Goal: Register for event/course

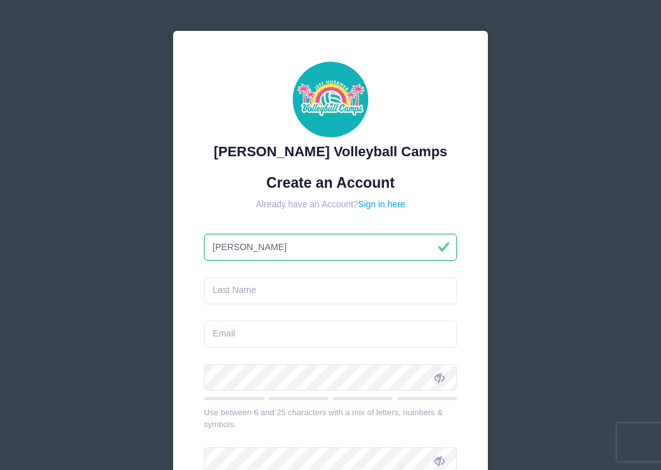
type input "[PERSON_NAME]"
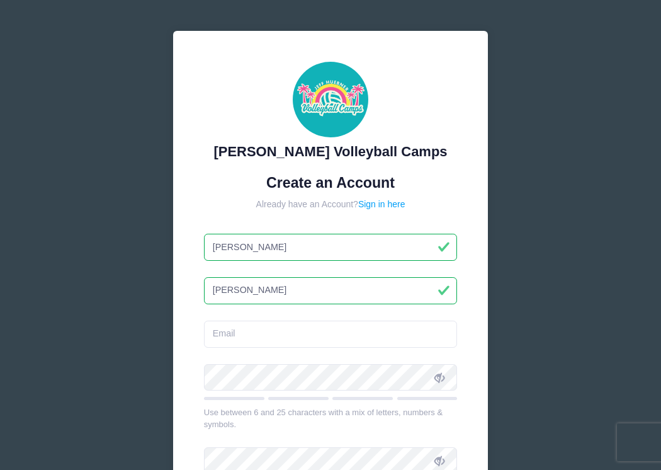
type input "[PERSON_NAME]"
click at [351, 312] on form "Create an Account Already have an Account? Sign in here [PERSON_NAME][GEOGRAPHI…" at bounding box center [331, 373] width 254 height 398
drag, startPoint x: 319, startPoint y: 318, endPoint x: 316, endPoint y: 327, distance: 8.8
click at [257, 335] on input "email" at bounding box center [331, 333] width 254 height 27
paste input "[EMAIL_ADDRESS][DOMAIN_NAME]"
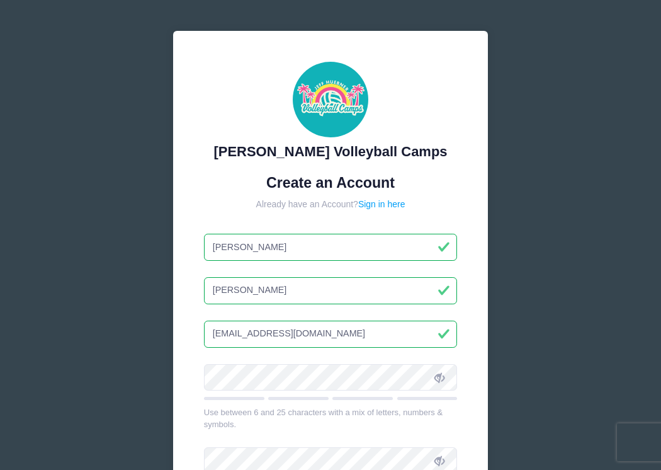
type input "[EMAIL_ADDRESS][DOMAIN_NAME]"
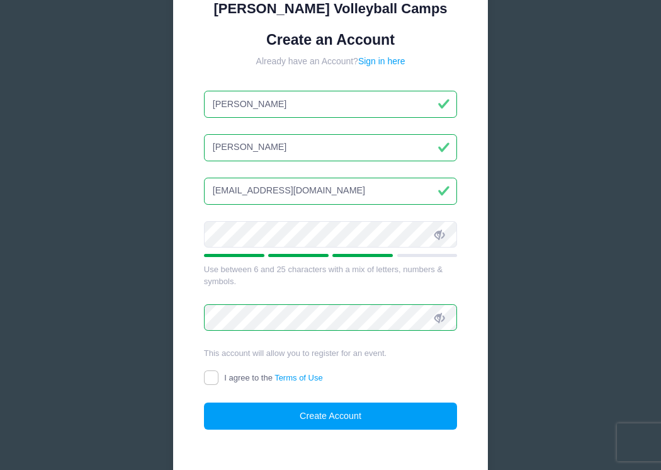
scroll to position [208, 0]
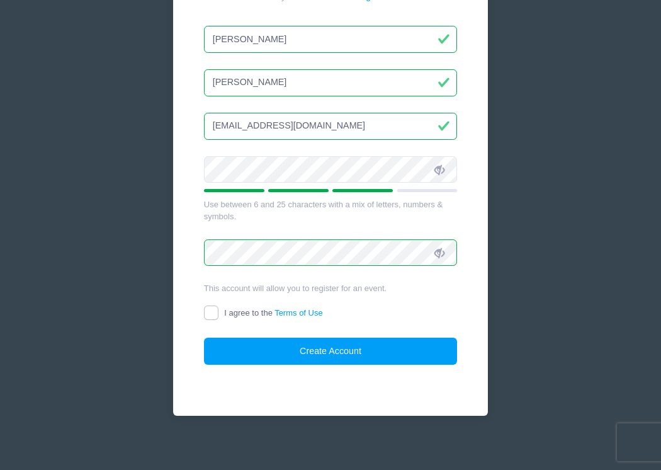
click at [211, 307] on input "I agree to the Terms of Use" at bounding box center [211, 312] width 14 height 14
checkbox input "true"
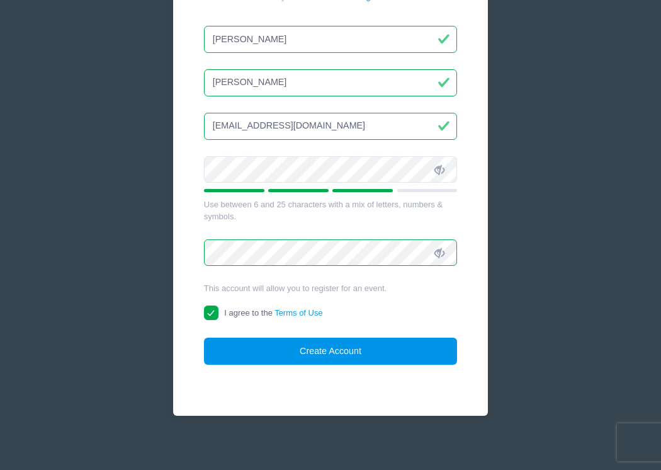
click at [332, 347] on button "Create Account" at bounding box center [331, 350] width 254 height 27
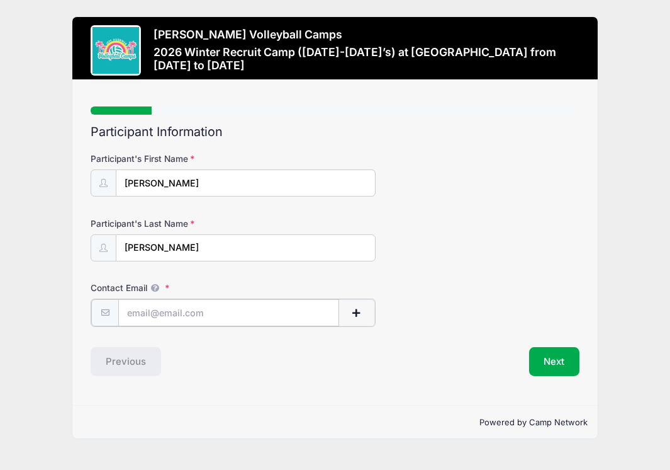
paste input "[EMAIL_ADDRESS][DOMAIN_NAME]"
type input "[EMAIL_ADDRESS][DOMAIN_NAME]"
click at [449, 299] on div "Contact Email haleymaloney2027vb@gmail.com" at bounding box center [335, 303] width 489 height 44
click at [534, 354] on button "Next" at bounding box center [554, 360] width 51 height 29
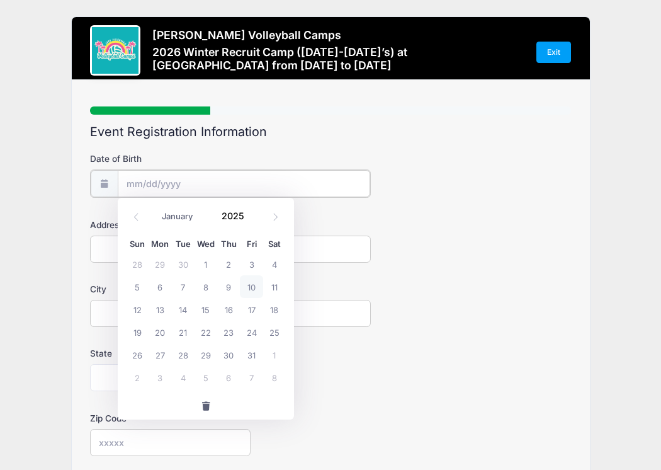
click at [124, 181] on input "Date of Birth" at bounding box center [244, 183] width 252 height 27
click at [279, 222] on span at bounding box center [275, 216] width 21 height 21
click at [132, 178] on input "Date of Birth" at bounding box center [244, 183] width 252 height 27
click at [133, 181] on input "Date of Birth" at bounding box center [244, 183] width 252 height 27
select select "4"
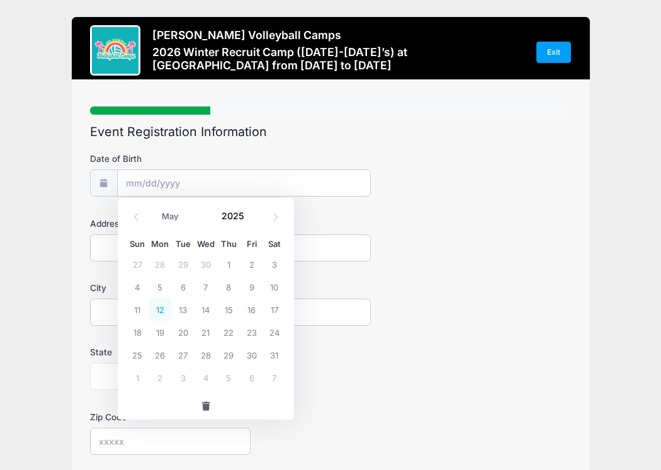
click at [159, 312] on span "12" at bounding box center [160, 309] width 23 height 23
type input "05/12/2025"
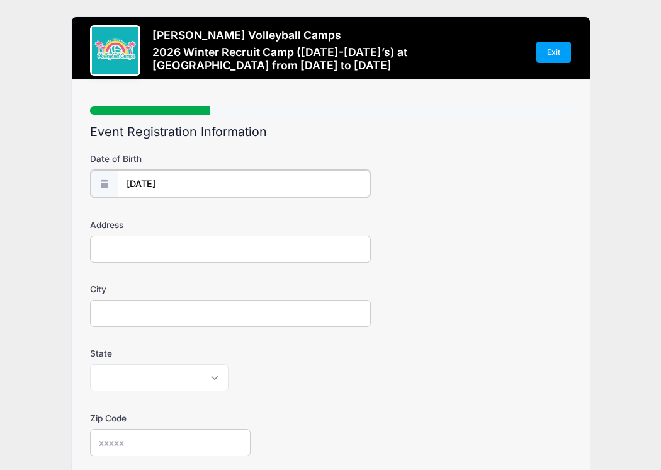
click at [173, 180] on input "05/12/2025" at bounding box center [244, 183] width 252 height 27
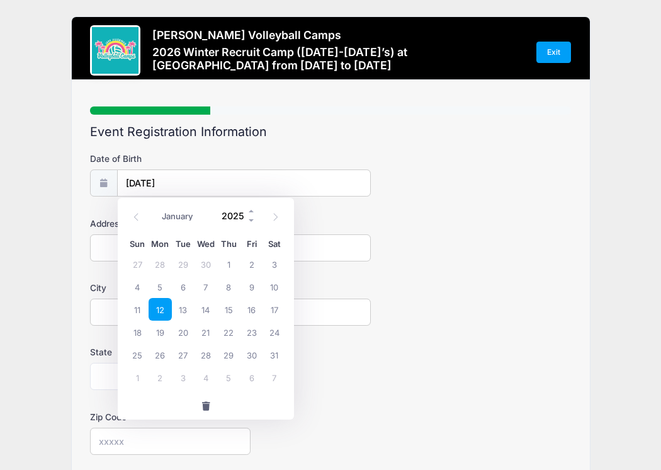
click at [234, 217] on input "2025" at bounding box center [235, 215] width 41 height 19
click at [249, 212] on span at bounding box center [251, 210] width 9 height 9
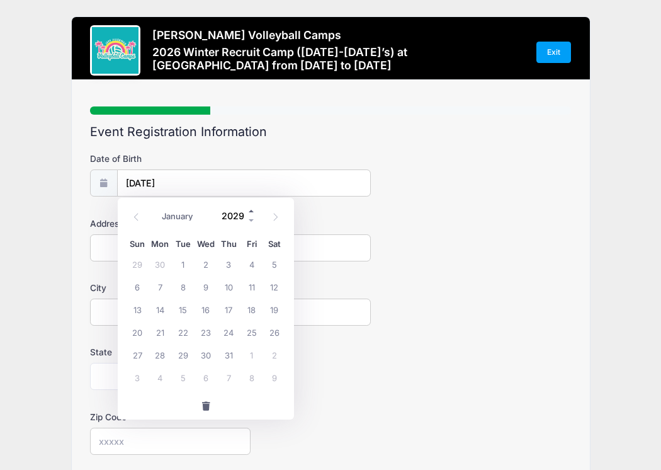
click at [249, 212] on span at bounding box center [251, 210] width 9 height 9
click at [252, 219] on span at bounding box center [251, 220] width 9 height 9
click at [252, 218] on span at bounding box center [251, 220] width 9 height 9
click at [252, 219] on span at bounding box center [251, 220] width 9 height 9
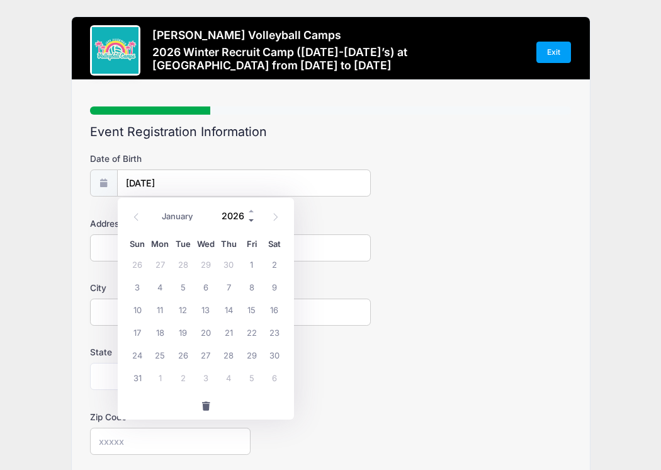
click at [252, 219] on span at bounding box center [251, 220] width 9 height 9
click at [252, 220] on span at bounding box center [251, 220] width 9 height 9
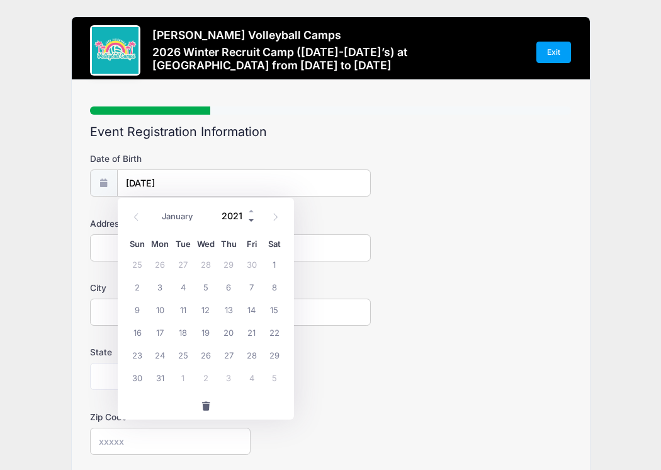
click at [252, 220] on span at bounding box center [251, 220] width 9 height 9
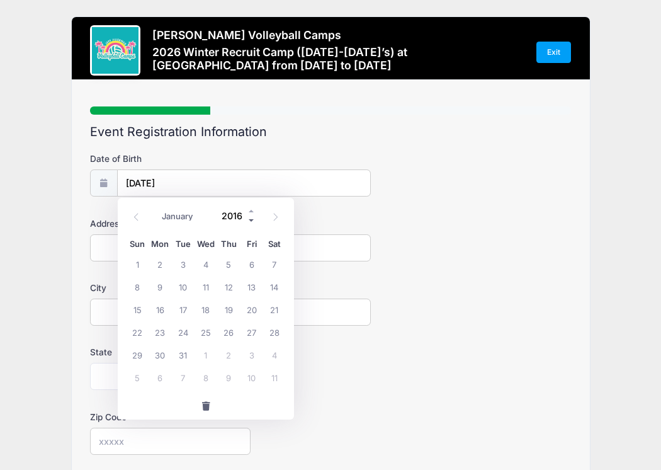
click at [252, 220] on span at bounding box center [251, 220] width 9 height 9
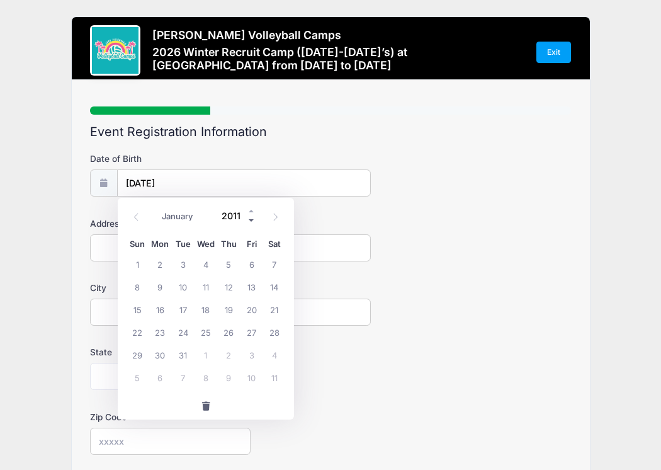
click at [252, 220] on span at bounding box center [251, 220] width 9 height 9
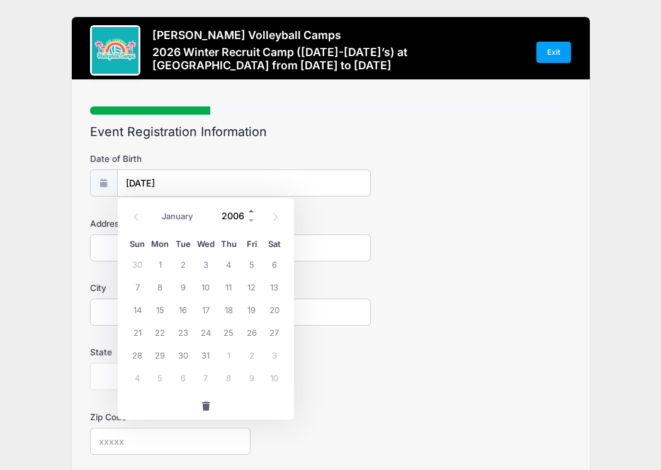
click at [254, 211] on span at bounding box center [251, 210] width 9 height 9
click at [252, 211] on span at bounding box center [251, 210] width 9 height 9
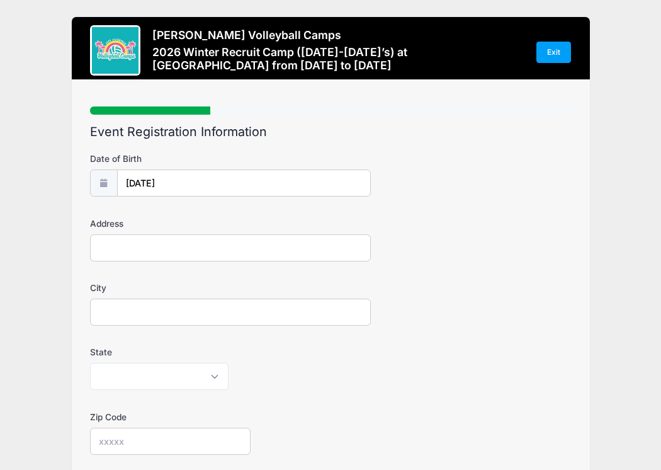
click at [504, 215] on form "Date of Birth 05/12/2025 Address City State Alabama Alaska American Samoa Arizo…" at bounding box center [330, 421] width 481 height 539
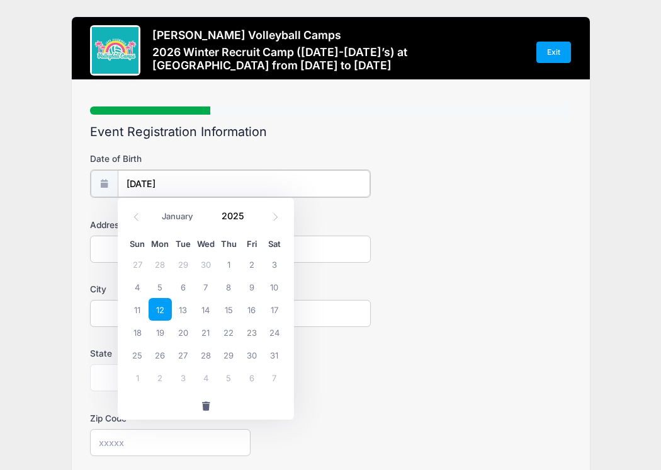
click at [176, 181] on input "05/12/2025" at bounding box center [244, 183] width 252 height 27
click at [249, 218] on span at bounding box center [251, 220] width 9 height 9
click at [251, 220] on span at bounding box center [251, 220] width 9 height 9
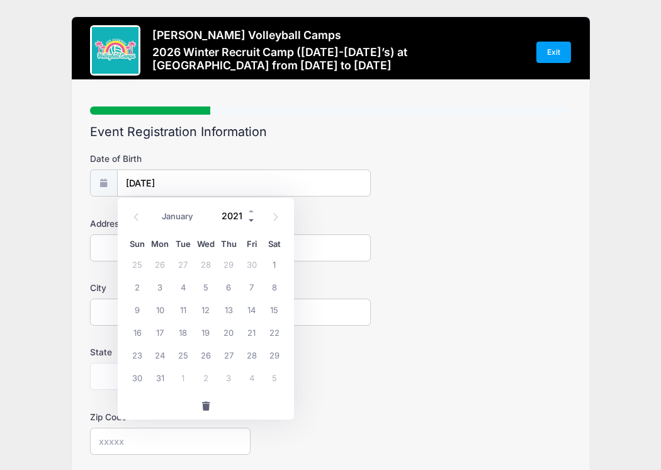
click at [251, 220] on span at bounding box center [251, 220] width 9 height 9
click at [251, 219] on span at bounding box center [251, 220] width 9 height 9
click at [251, 220] on span at bounding box center [251, 220] width 9 height 9
click at [251, 219] on span at bounding box center [251, 220] width 9 height 9
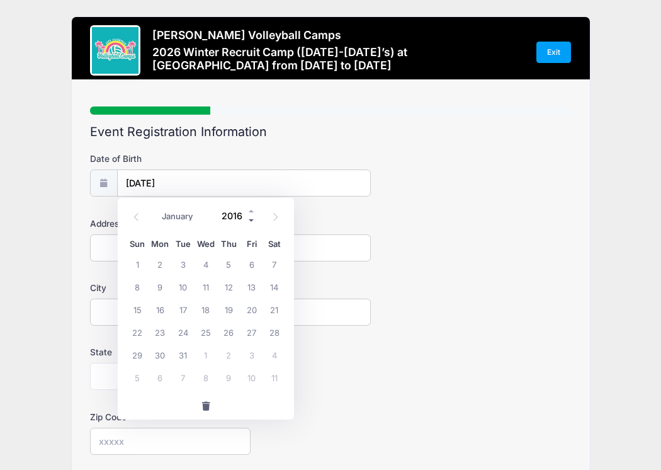
click at [251, 219] on span at bounding box center [251, 220] width 9 height 9
click at [251, 218] on span at bounding box center [251, 220] width 9 height 9
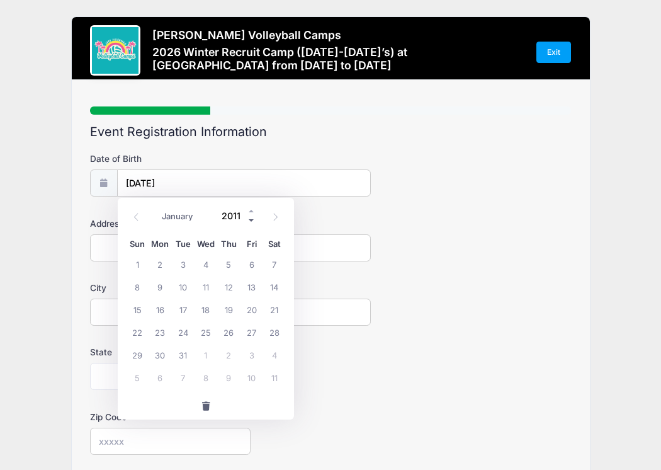
click at [251, 218] on span at bounding box center [251, 220] width 9 height 9
click at [251, 211] on span at bounding box center [251, 210] width 9 height 9
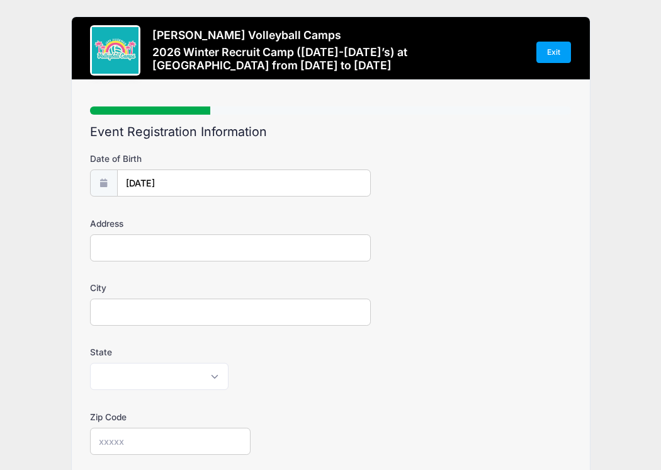
click at [459, 203] on form "Date of Birth 05/12/2025 Address City State Alabama Alaska American Samoa Arizo…" at bounding box center [330, 421] width 481 height 539
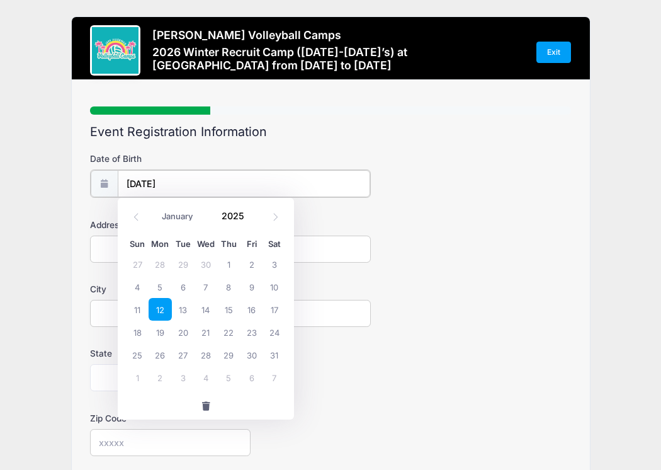
drag, startPoint x: 207, startPoint y: 183, endPoint x: 156, endPoint y: 183, distance: 51.0
click at [152, 181] on input "05/12/2025" at bounding box center [244, 183] width 252 height 27
click at [233, 211] on input "2025" at bounding box center [235, 215] width 41 height 19
click at [247, 218] on span at bounding box center [251, 220] width 9 height 9
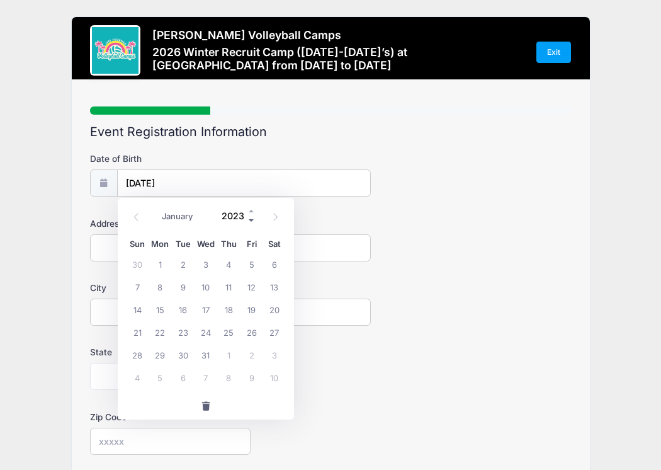
click at [247, 218] on span at bounding box center [251, 220] width 9 height 9
click at [247, 217] on span at bounding box center [251, 220] width 9 height 9
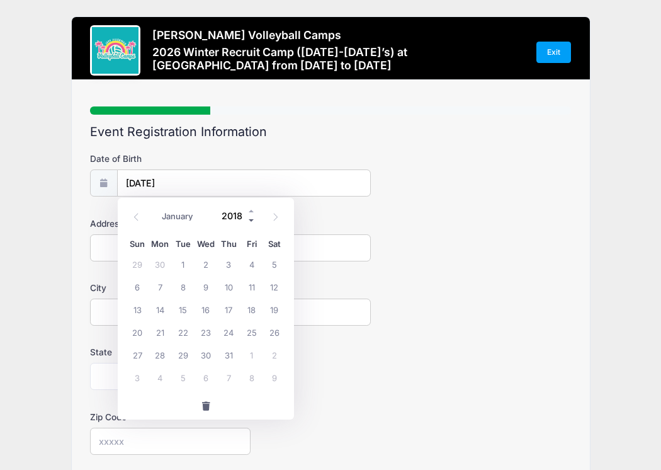
click at [247, 217] on span at bounding box center [251, 220] width 9 height 9
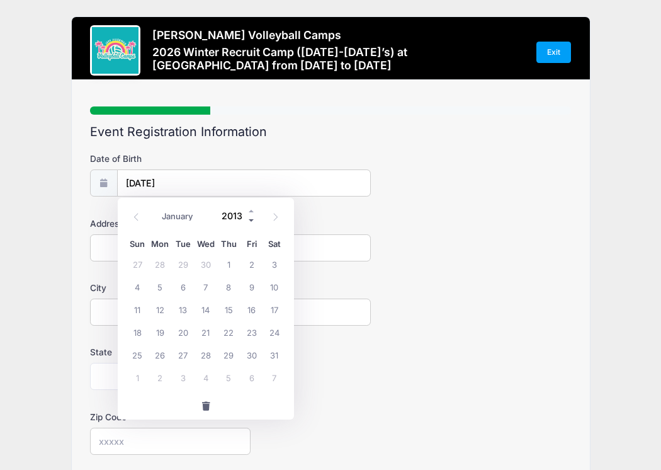
click at [247, 217] on span at bounding box center [251, 220] width 9 height 9
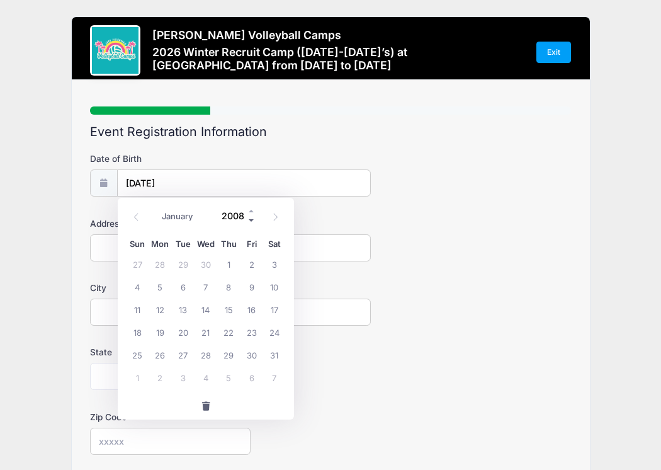
click at [247, 217] on span at bounding box center [251, 220] width 9 height 9
click at [249, 211] on span at bounding box center [251, 210] width 9 height 9
type input "2009"
click at [186, 310] on span "12" at bounding box center [183, 309] width 23 height 23
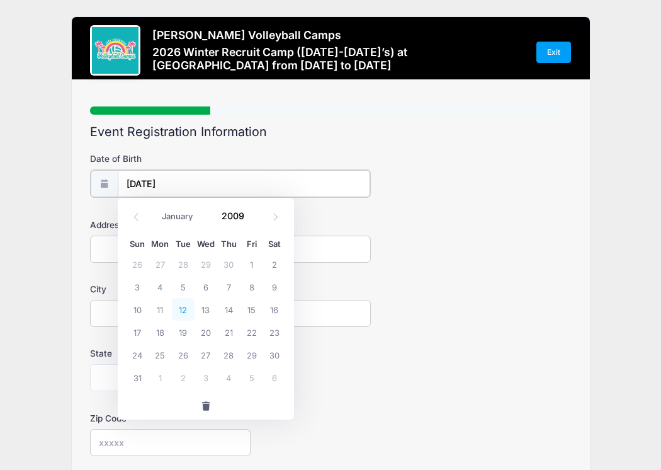
type input "05/12/2009"
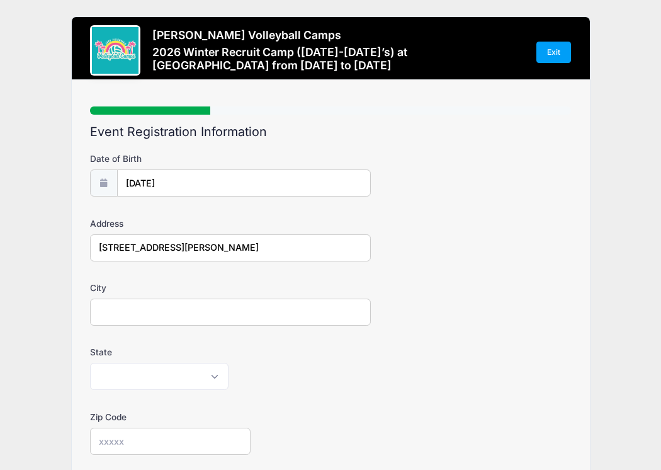
type input "277 Anthony Road"
type input "King of Prussia"
select select "PA"
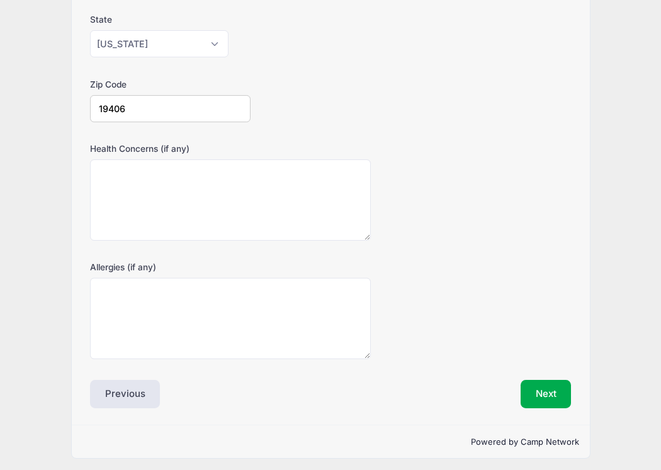
scroll to position [329, 0]
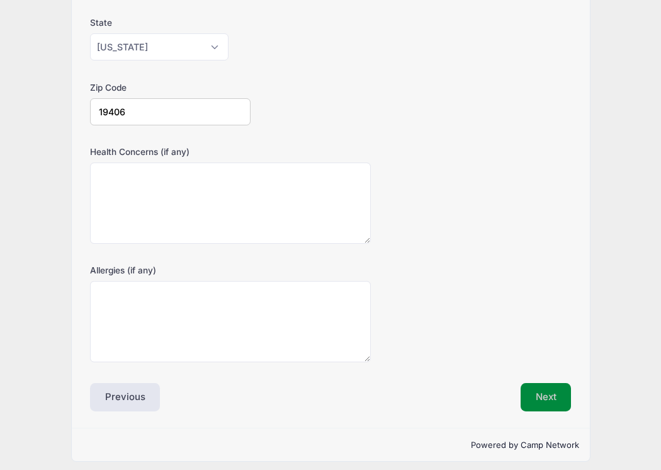
type input "19406"
click at [563, 391] on button "Next" at bounding box center [546, 397] width 51 height 29
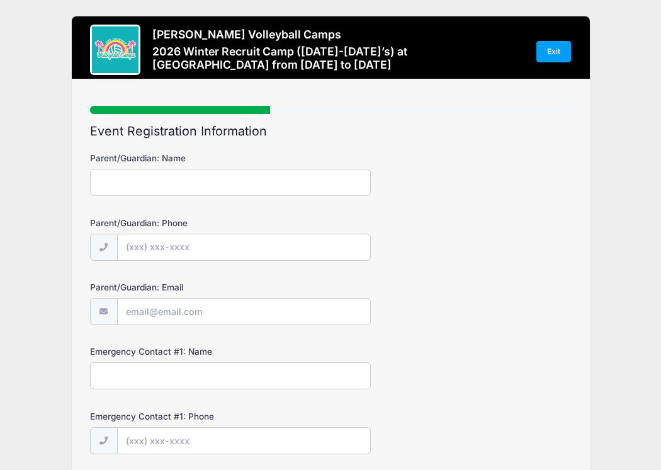
scroll to position [0, 0]
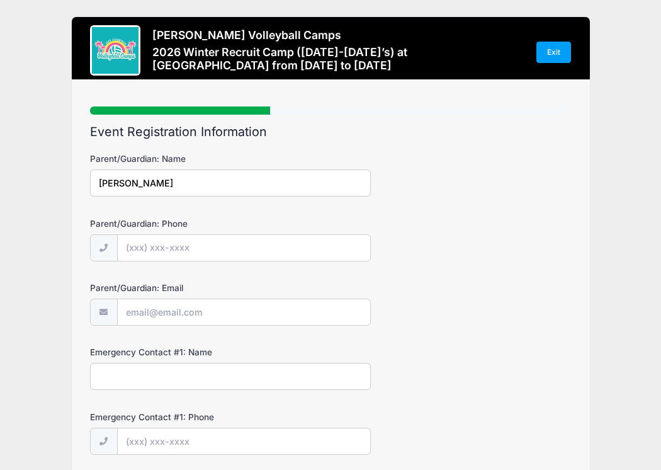
click at [146, 179] on input "Kevin" at bounding box center [230, 182] width 281 height 27
type input "Kevin Maloney"
click at [144, 244] on input "Parent/Guardian: Phone" at bounding box center [244, 248] width 252 height 27
type input "(610) 291-3269"
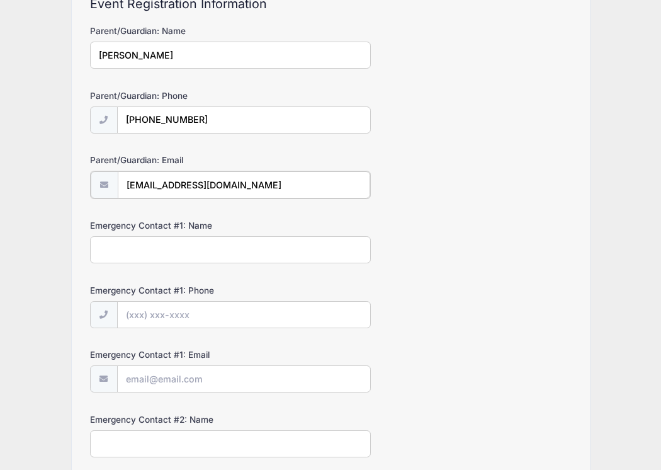
scroll to position [197, 0]
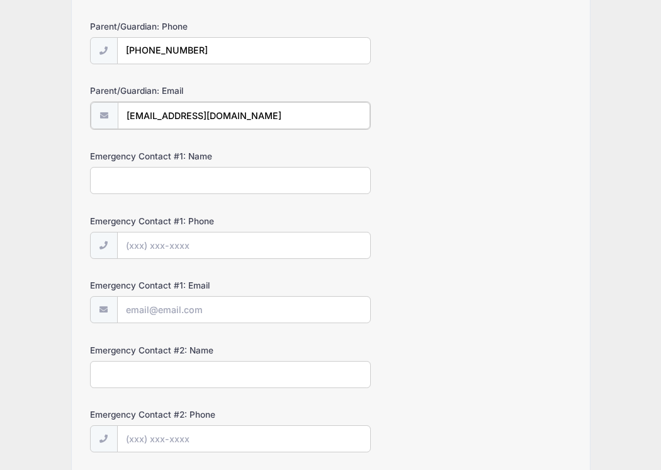
type input "twin2476@verizon.net"
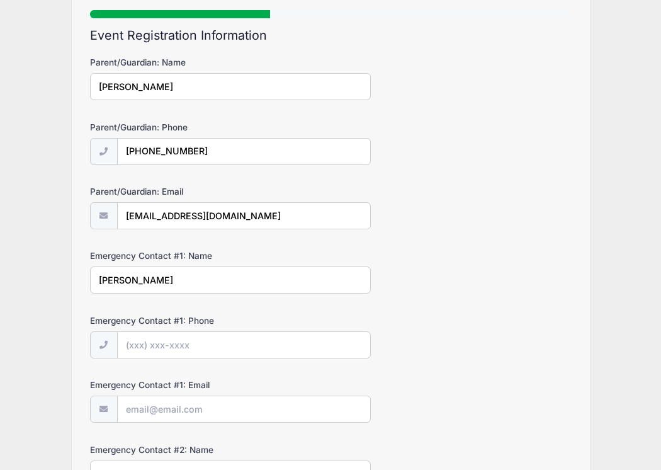
scroll to position [148, 0]
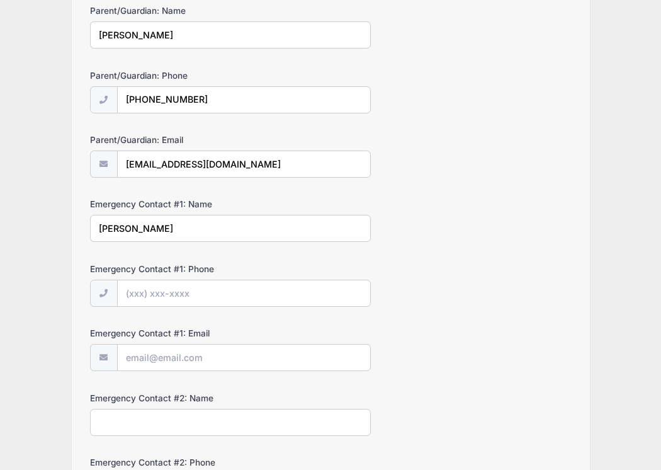
type input "Kevin Maloney"
type input "(610) 291-3269"
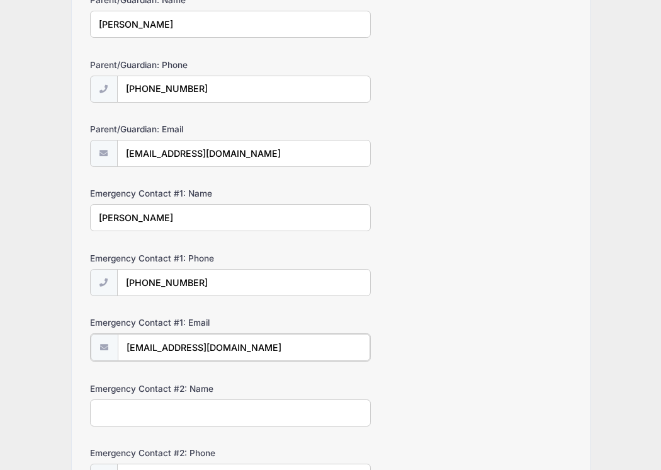
scroll to position [186, 0]
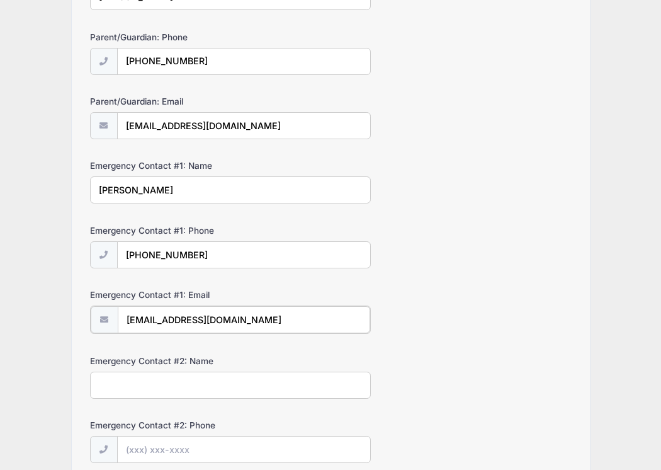
type input "twin2476@verizon.net"
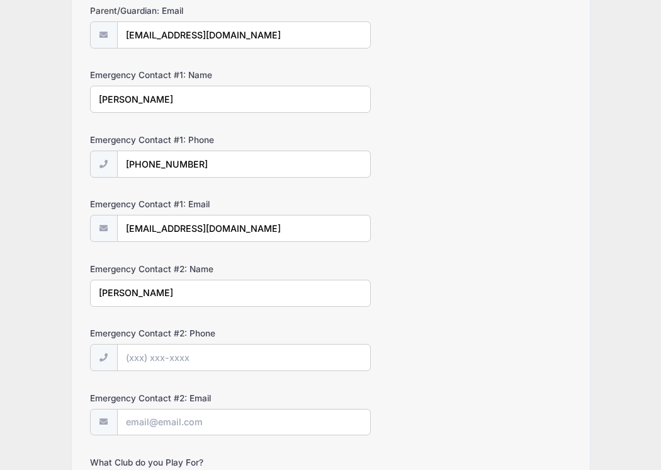
scroll to position [374, 0]
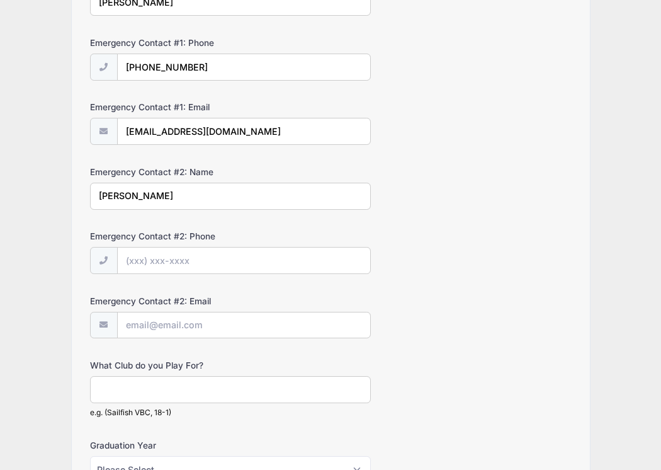
type input "Tammy Maloney"
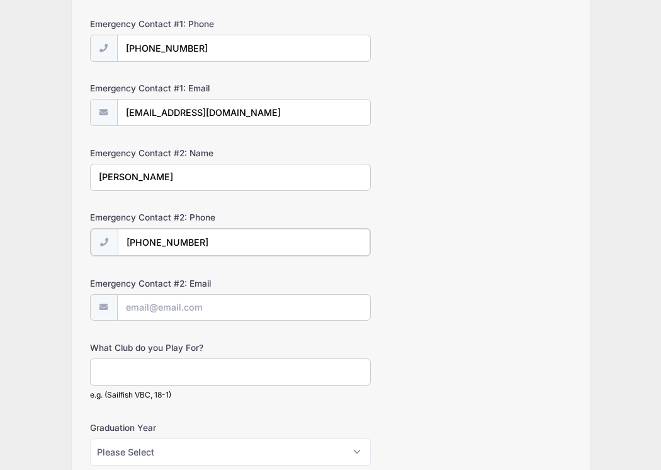
scroll to position [509, 0]
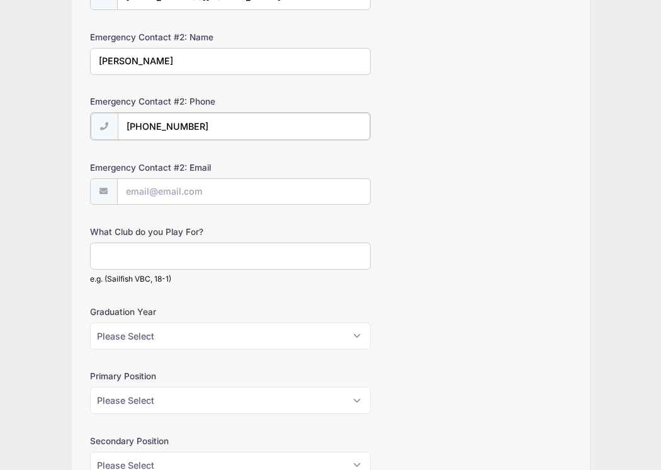
type input "(610) 247-8522"
type input "tamrink76@gmail.com"
click at [209, 254] on input "What Club do you Play For?" at bounding box center [230, 254] width 281 height 27
type input "E"
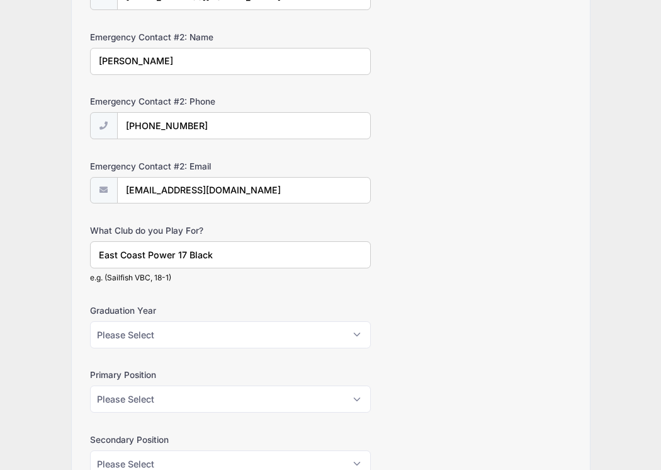
type input "East Coast Power 17 Black"
select select "2027"
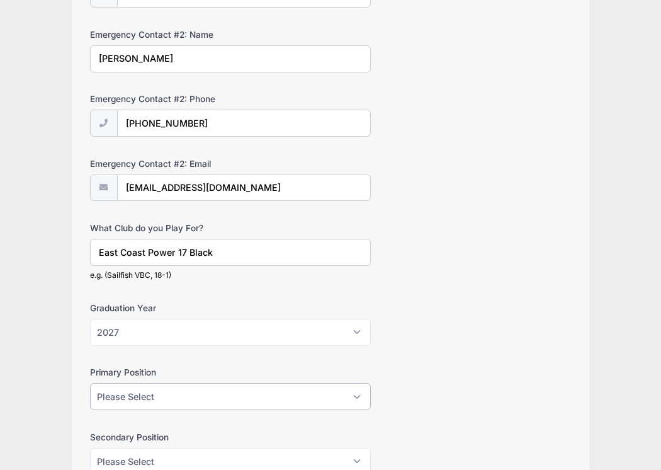
select select "Middle"
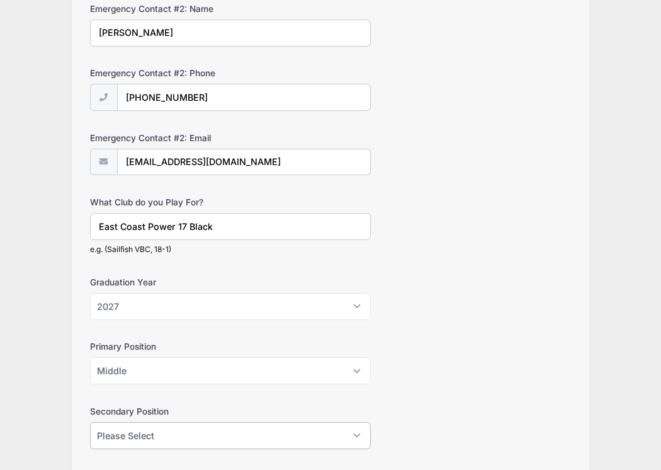
select select "Outside Hitter"
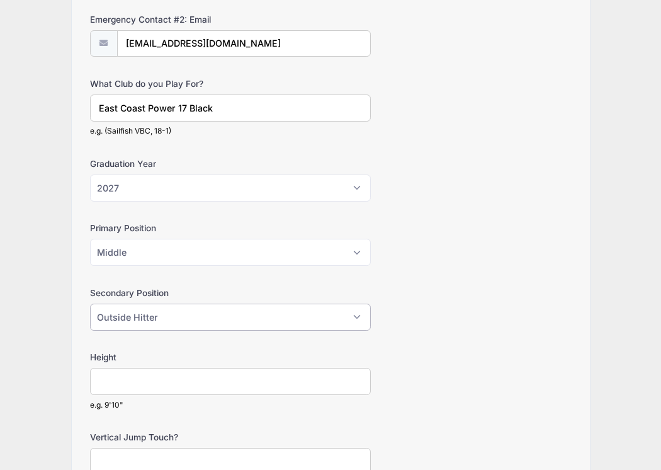
scroll to position [658, 0]
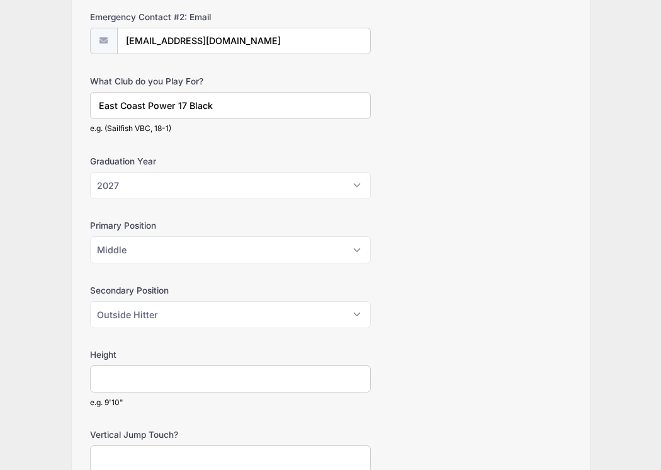
click at [132, 373] on input "Height" at bounding box center [230, 378] width 281 height 27
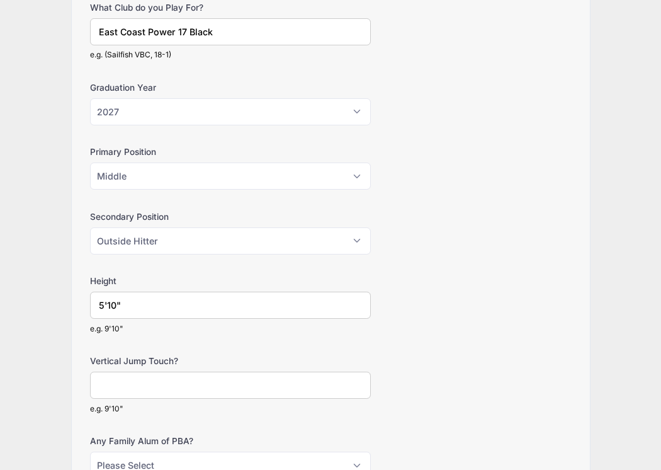
scroll to position [765, 0]
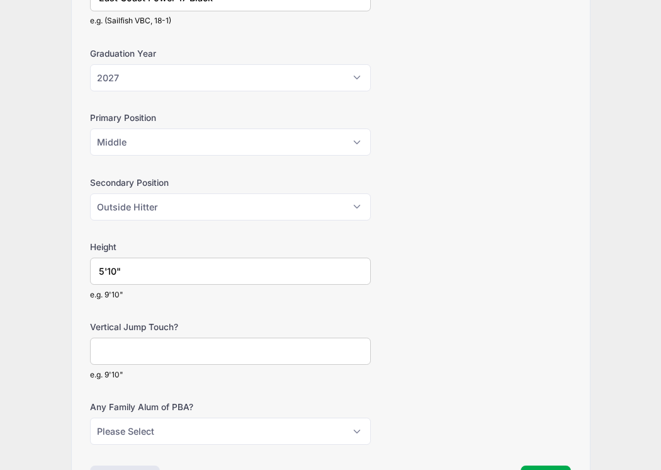
type input "5'10""
click at [196, 345] on input "Vertical Jump Touch?" at bounding box center [230, 350] width 281 height 27
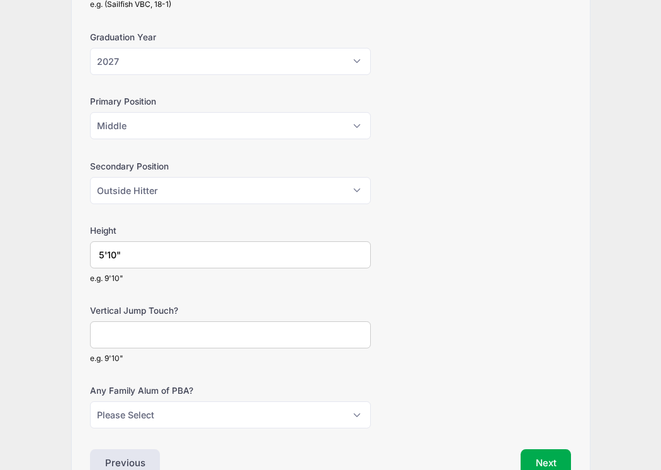
scroll to position [806, 0]
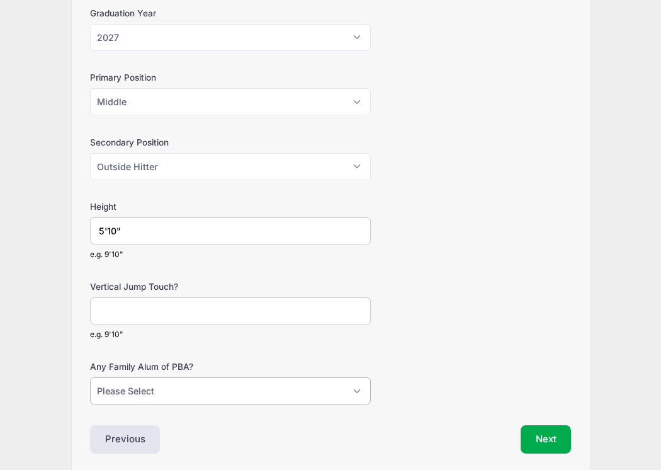
select select "No"
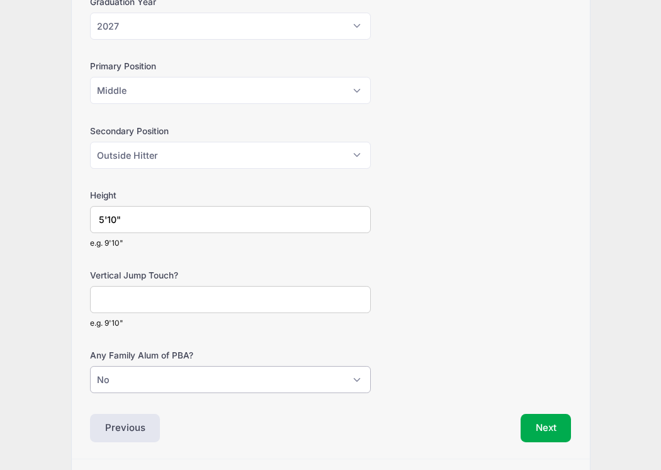
scroll to position [850, 0]
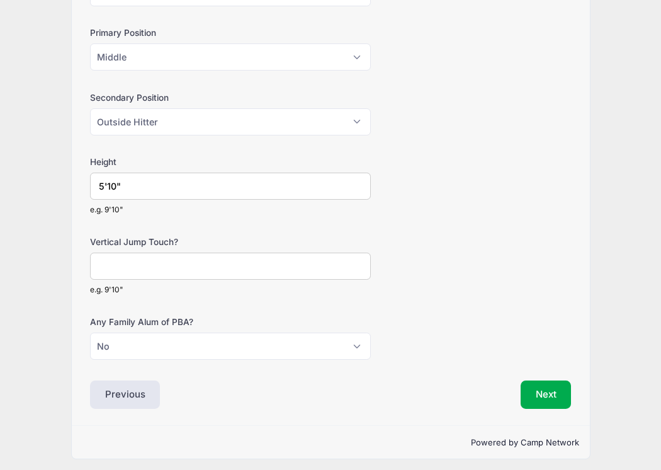
click at [538, 380] on button "Next" at bounding box center [546, 394] width 51 height 29
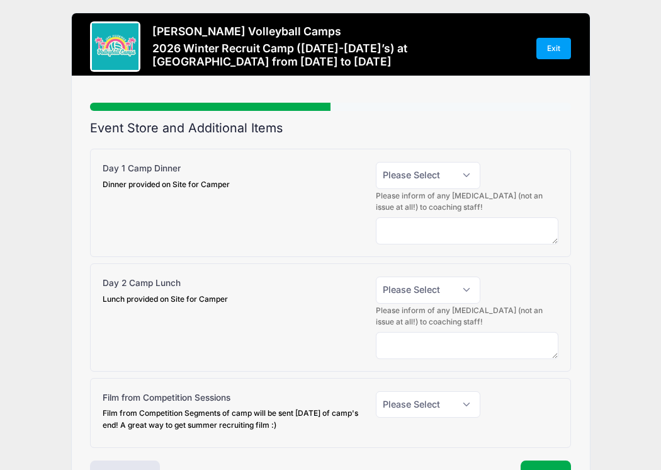
scroll to position [0, 0]
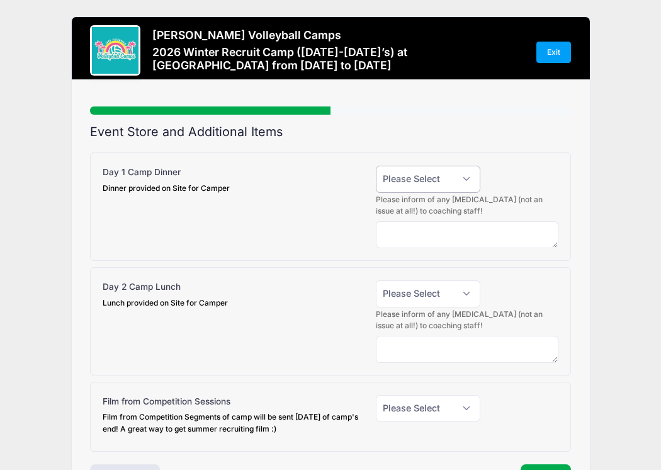
select select "1"
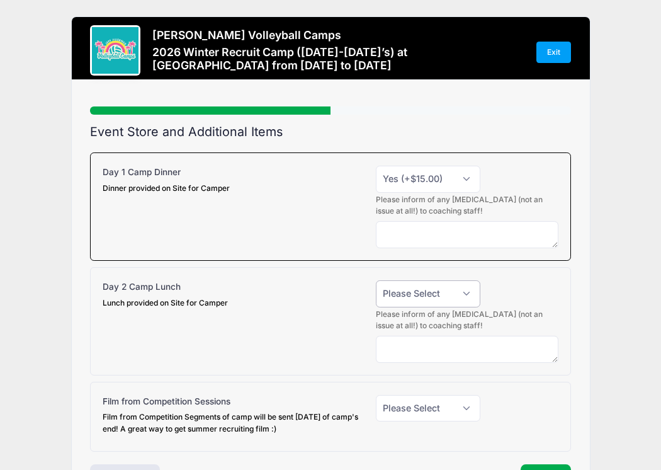
select select "1"
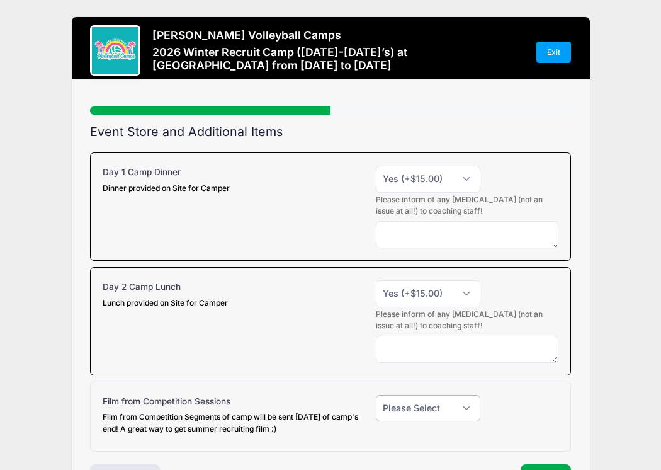
scroll to position [87, 0]
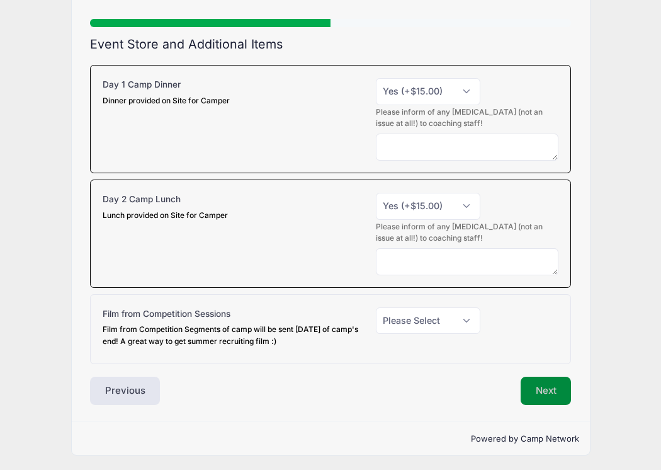
click at [548, 384] on button "Next" at bounding box center [546, 390] width 51 height 29
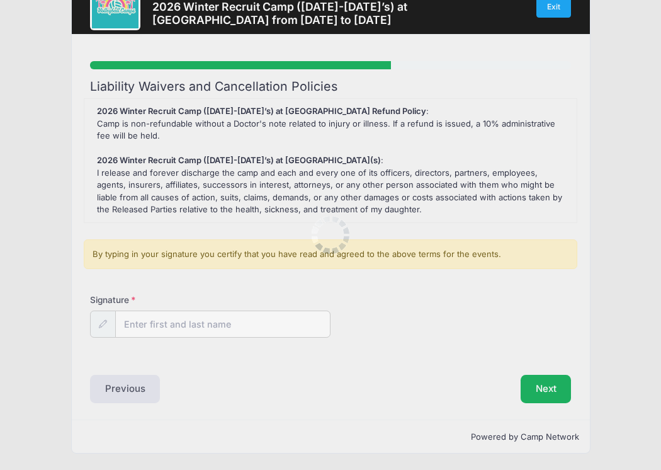
scroll to position [0, 0]
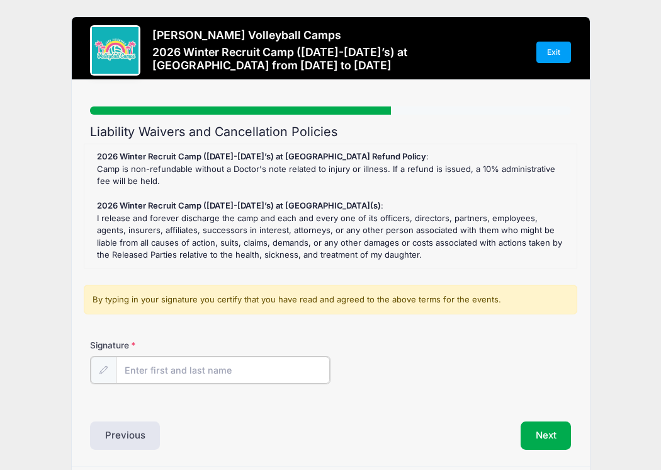
click at [190, 365] on input "Signature" at bounding box center [223, 369] width 214 height 27
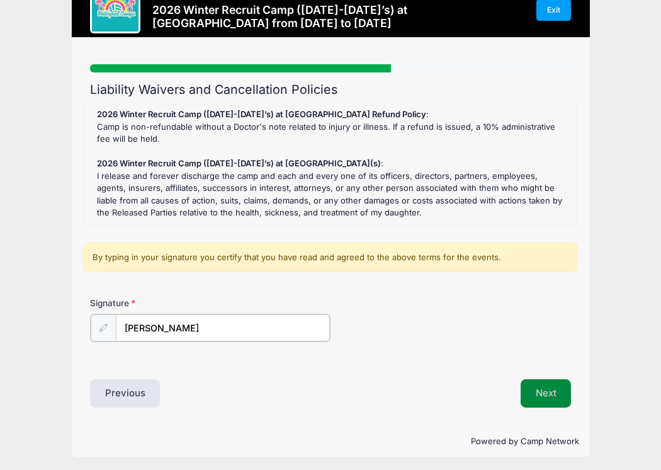
type input "Kevin Maloney"
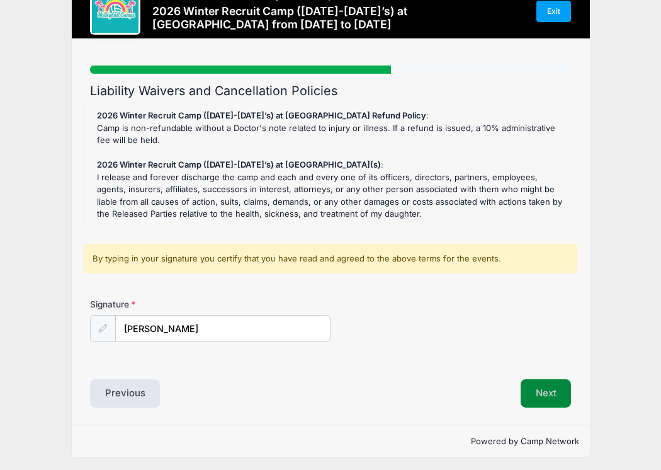
click at [535, 379] on button "Next" at bounding box center [546, 393] width 51 height 29
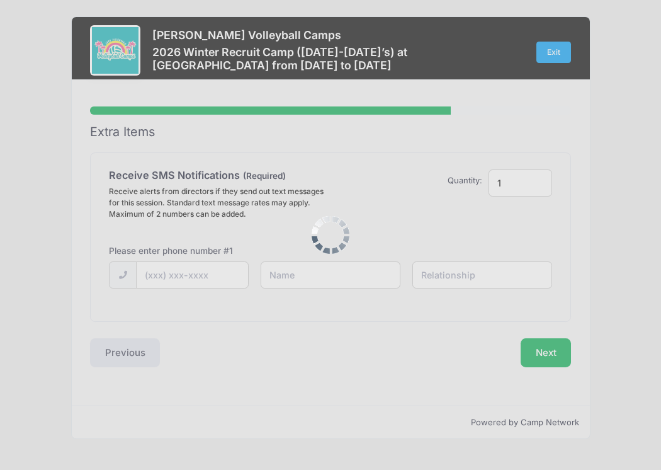
scroll to position [0, 0]
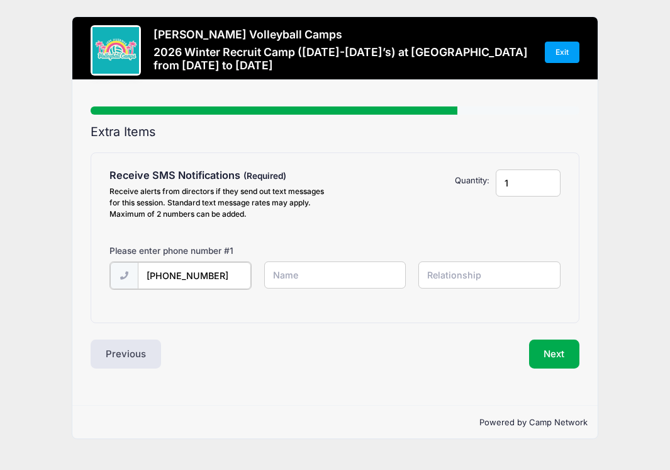
type input "(610) 291-3269"
type input "Kevin"
click at [462, 276] on input "text" at bounding box center [490, 274] width 142 height 27
drag, startPoint x: 300, startPoint y: 269, endPoint x: 249, endPoint y: 268, distance: 51.0
click at [249, 268] on div "(610) 291-3269 Kevin" at bounding box center [335, 282] width 463 height 43
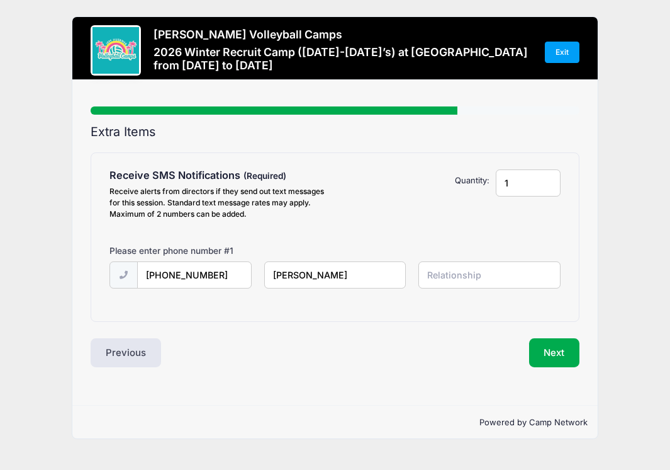
drag, startPoint x: 326, startPoint y: 268, endPoint x: 239, endPoint y: 267, distance: 86.9
click at [239, 267] on div "(610) 291-3269 Kevin" at bounding box center [335, 282] width 463 height 43
type input "Kevin Maloney"
click at [442, 276] on input "text" at bounding box center [490, 274] width 142 height 27
type input "Father"
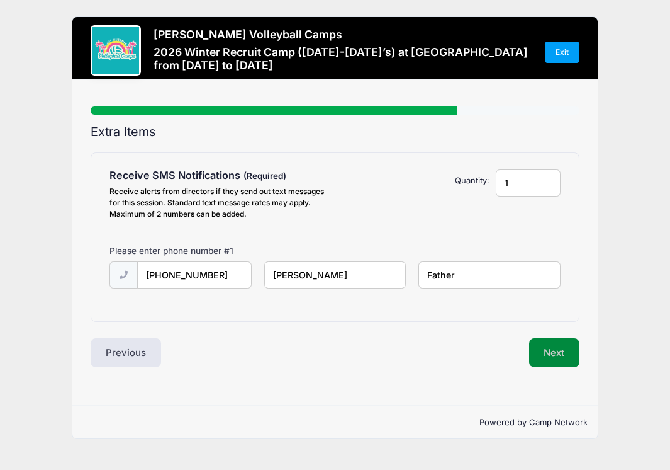
click at [572, 352] on button "Next" at bounding box center [554, 352] width 51 height 29
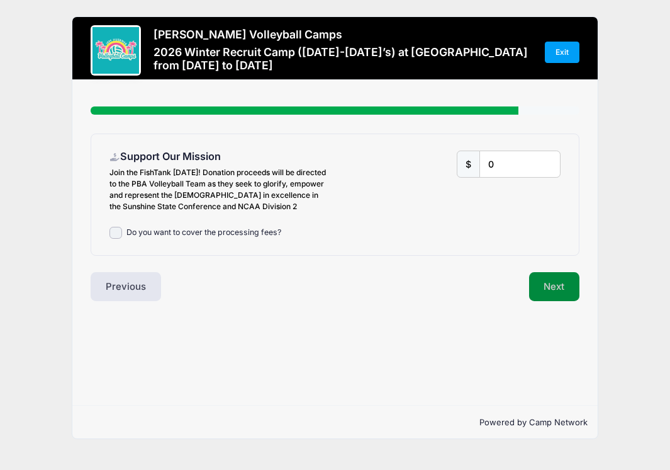
click at [561, 286] on button "Next" at bounding box center [554, 286] width 51 height 29
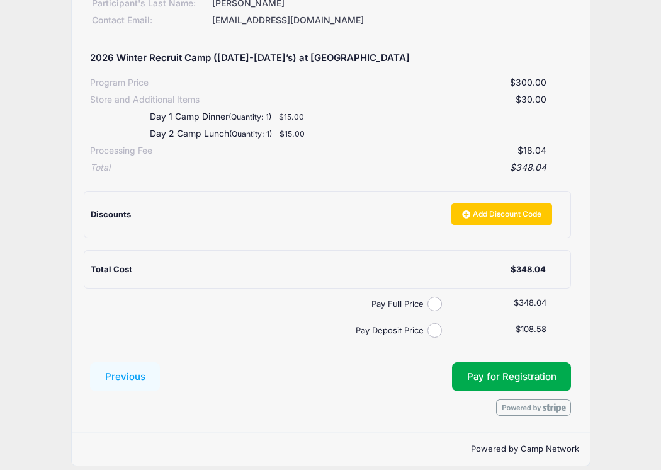
scroll to position [200, 0]
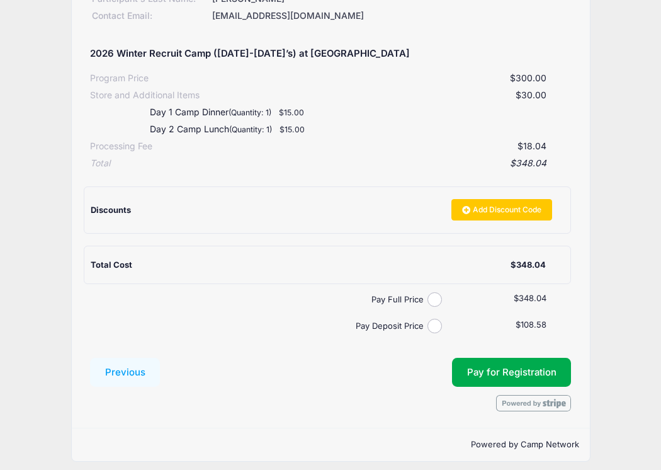
click at [430, 292] on input "Pay Full Price" at bounding box center [434, 299] width 14 height 14
radio input "true"
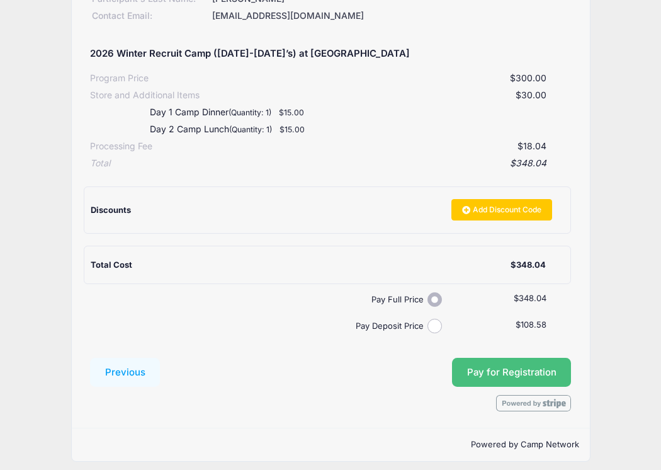
click at [541, 363] on button "Pay for Registration" at bounding box center [512, 372] width 120 height 29
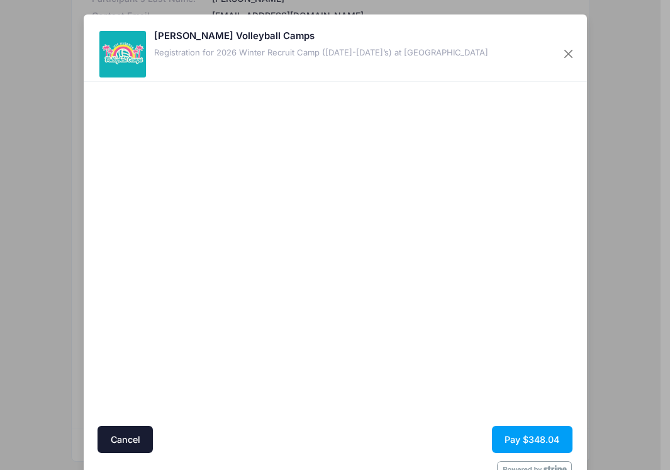
scroll to position [36, 0]
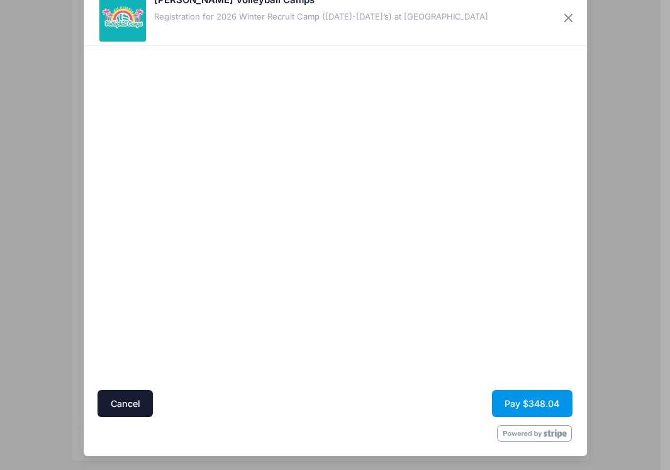
click at [530, 403] on button "Pay $348.04" at bounding box center [532, 403] width 81 height 27
click at [546, 401] on button "Pay $348.04" at bounding box center [532, 403] width 81 height 27
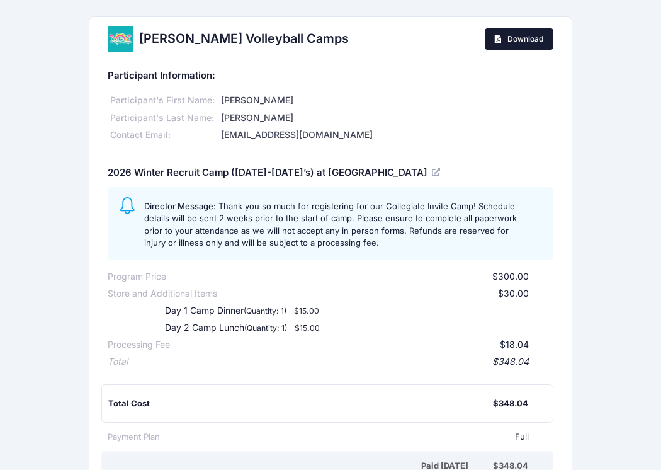
click at [536, 42] on span "Download" at bounding box center [525, 38] width 36 height 9
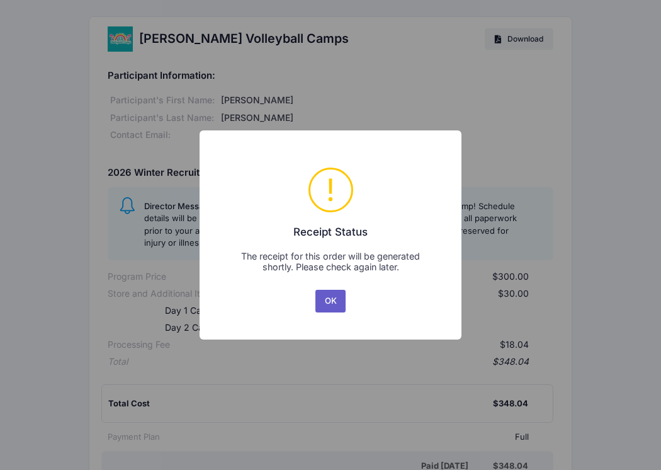
click at [321, 309] on button "OK" at bounding box center [330, 301] width 30 height 23
